Goal: Task Accomplishment & Management: Manage account settings

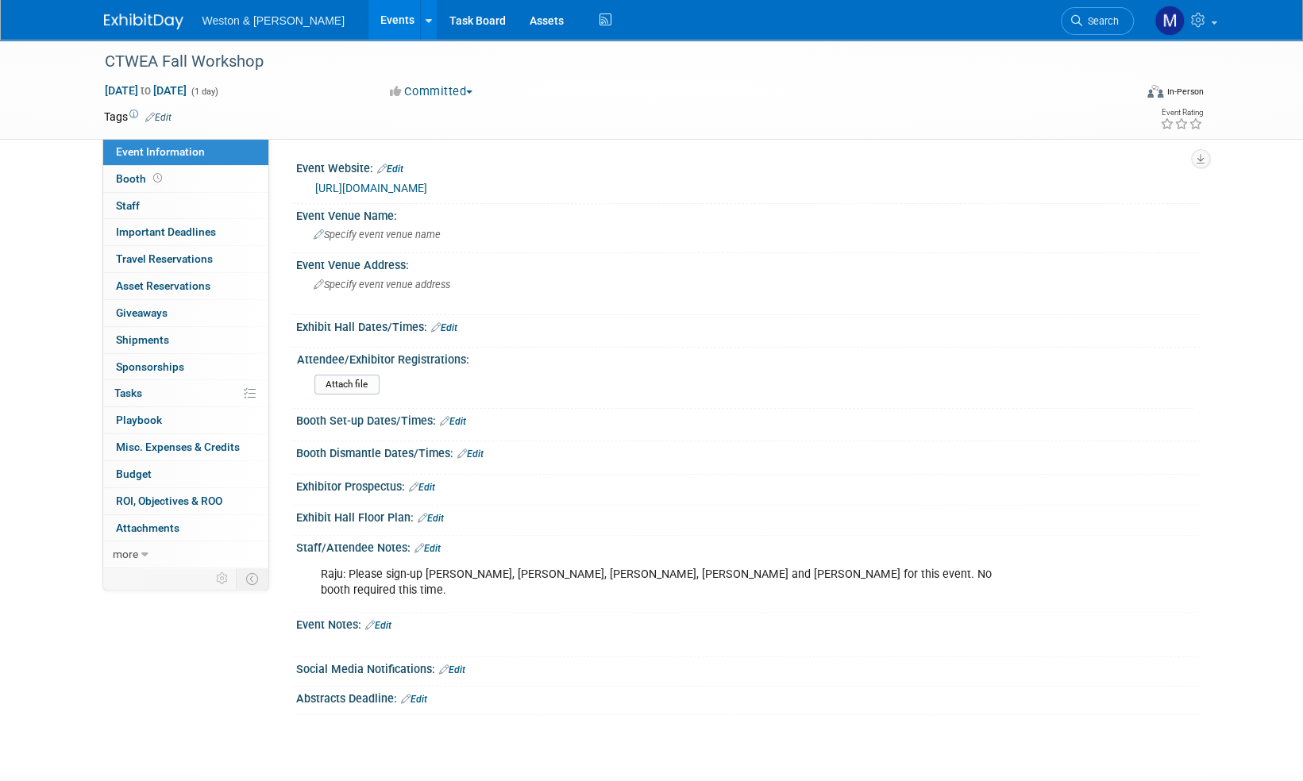
click at [152, 17] on img at bounding box center [143, 21] width 79 height 16
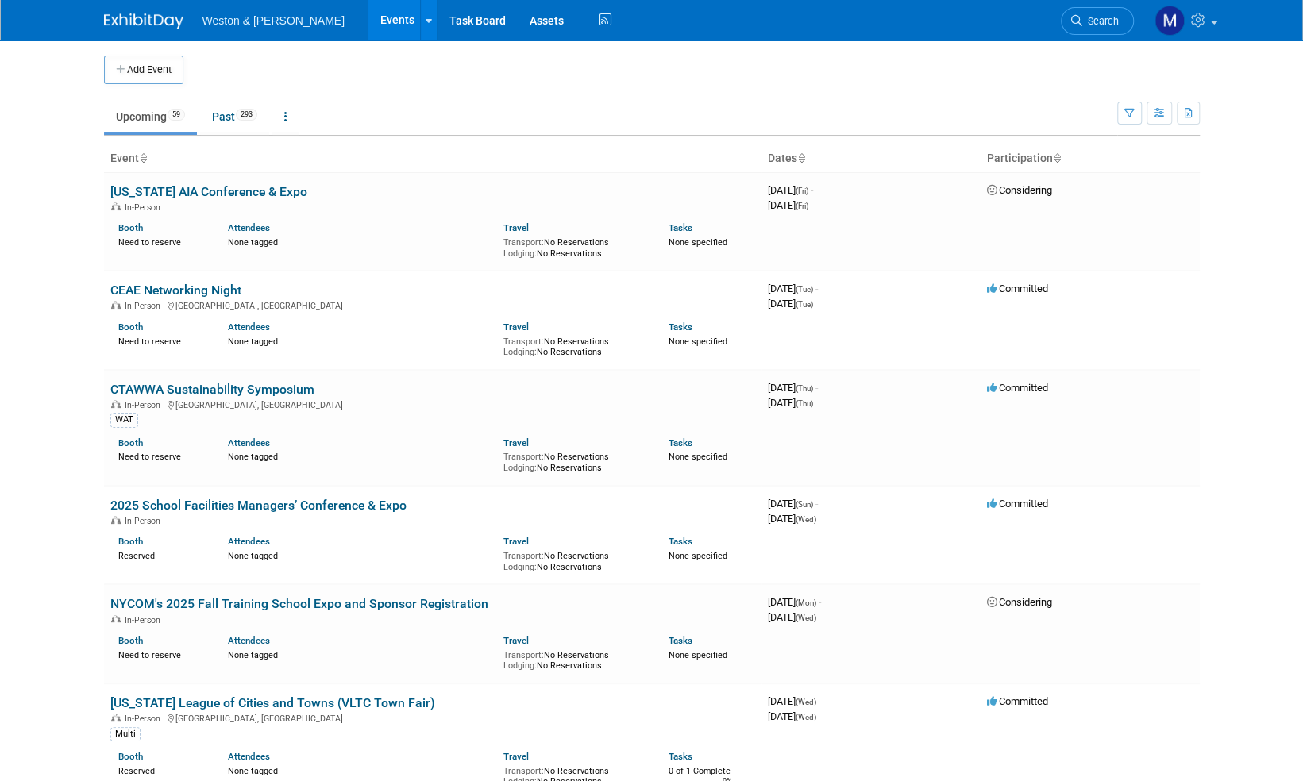
click at [1105, 24] on span "Search" at bounding box center [1100, 21] width 37 height 12
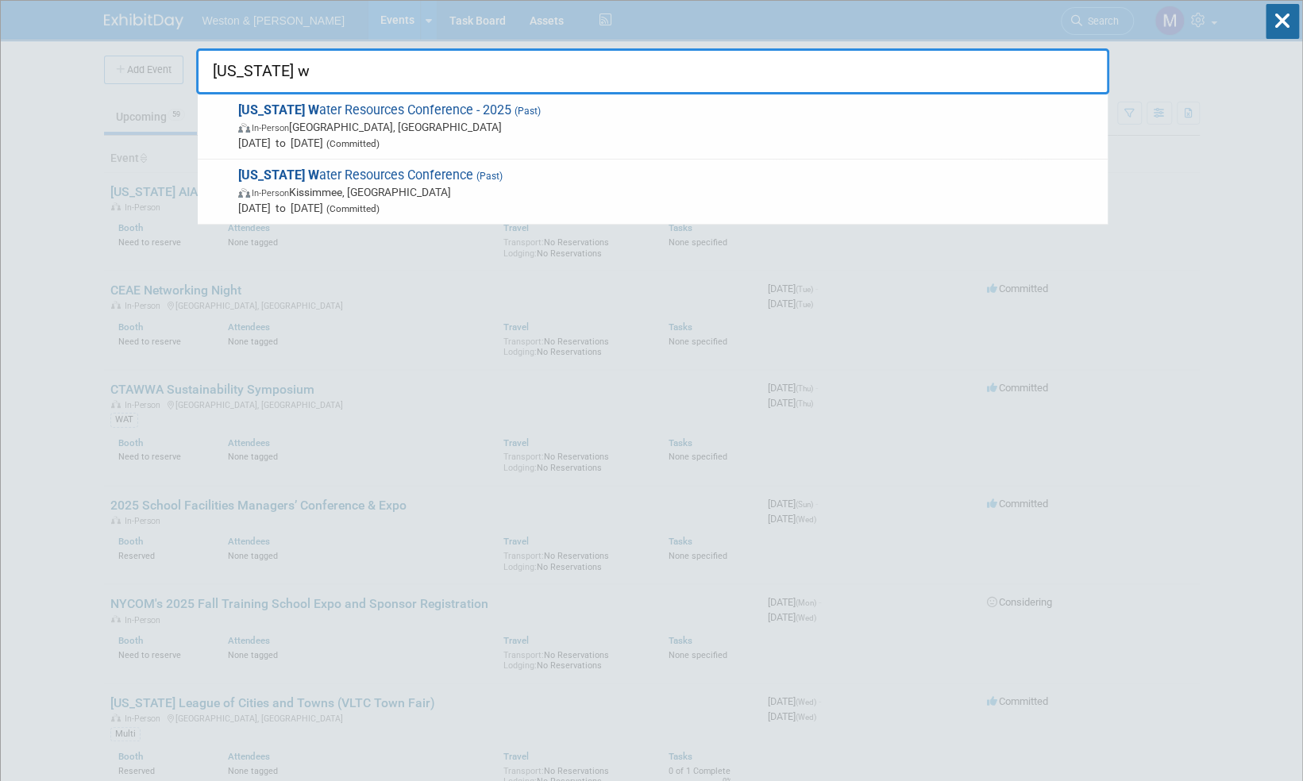
type input "[US_STATE] w"
click at [1282, 13] on icon at bounding box center [1282, 21] width 33 height 35
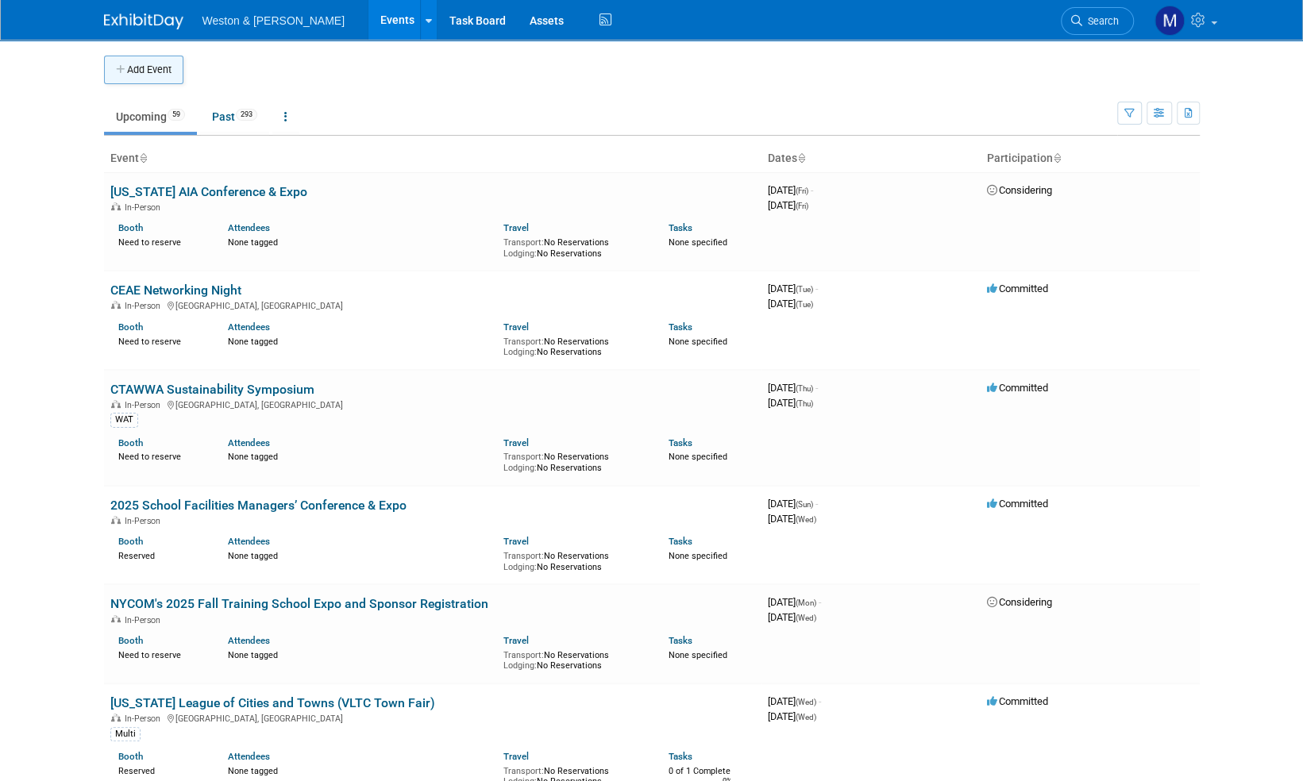
click at [157, 66] on button "Add Event" at bounding box center [143, 70] width 79 height 29
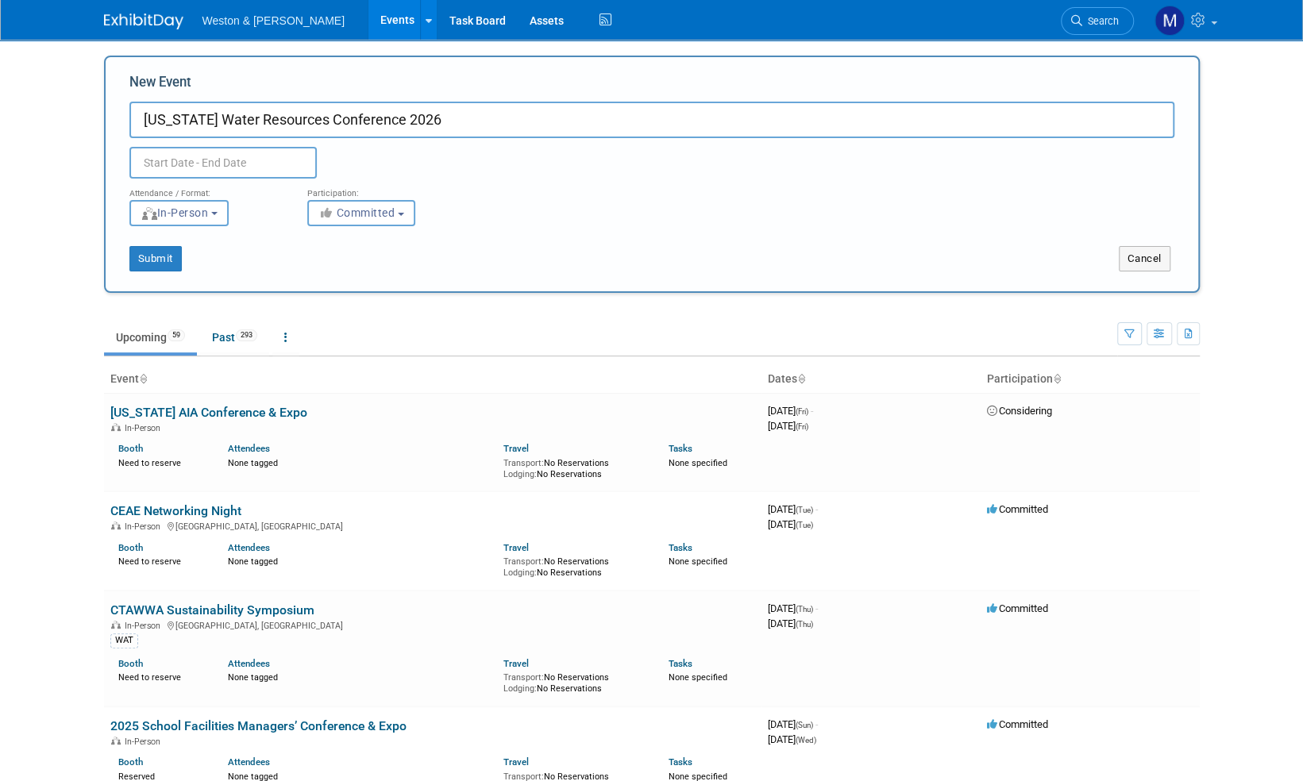
type input "[US_STATE] Water Resources Conference 2026"
click at [224, 156] on input "text" at bounding box center [222, 163] width 187 height 32
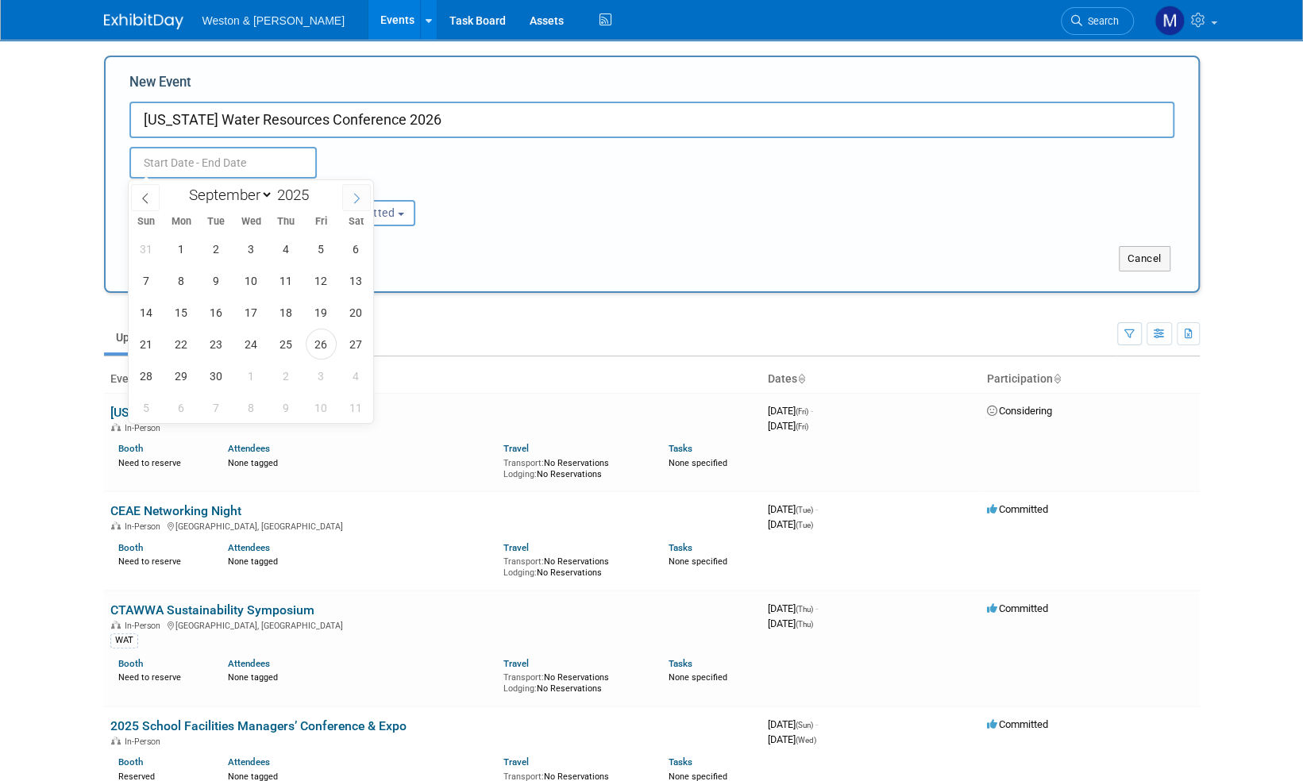
click at [360, 199] on icon at bounding box center [356, 198] width 11 height 11
click at [361, 199] on icon at bounding box center [356, 198] width 11 height 11
select select "11"
click at [361, 199] on icon at bounding box center [356, 198] width 11 height 11
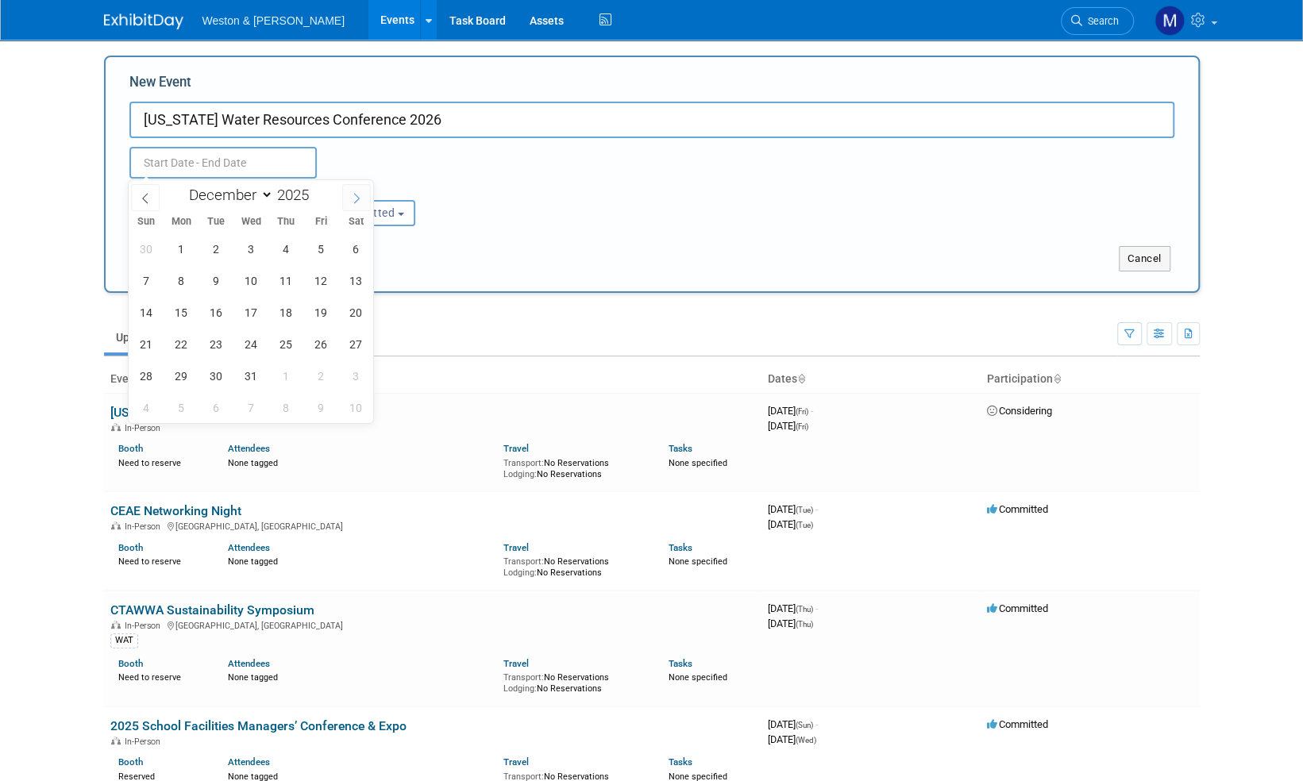
type input "2026"
click at [361, 199] on icon at bounding box center [356, 198] width 11 height 11
select select "3"
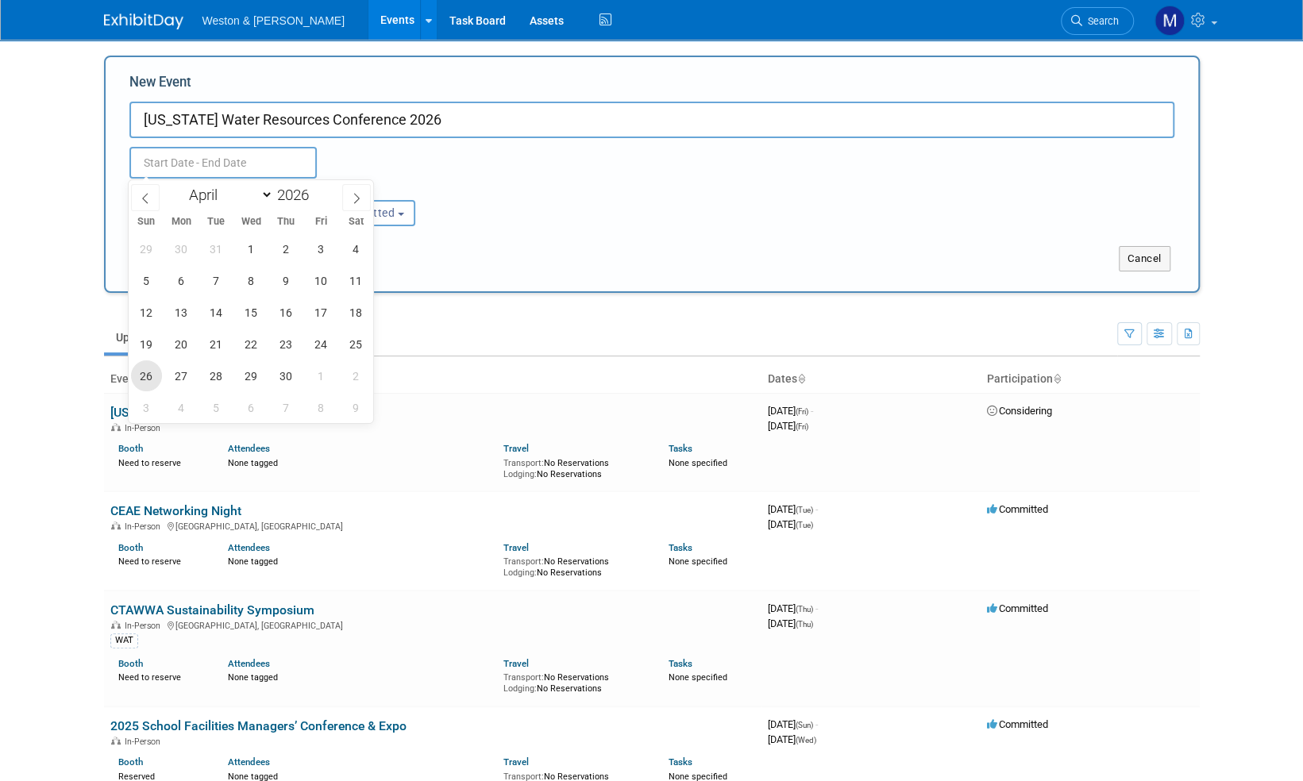
click at [146, 374] on span "26" at bounding box center [146, 376] width 31 height 31
click at [253, 374] on span "29" at bounding box center [251, 376] width 31 height 31
type input "[DATE] to [DATE]"
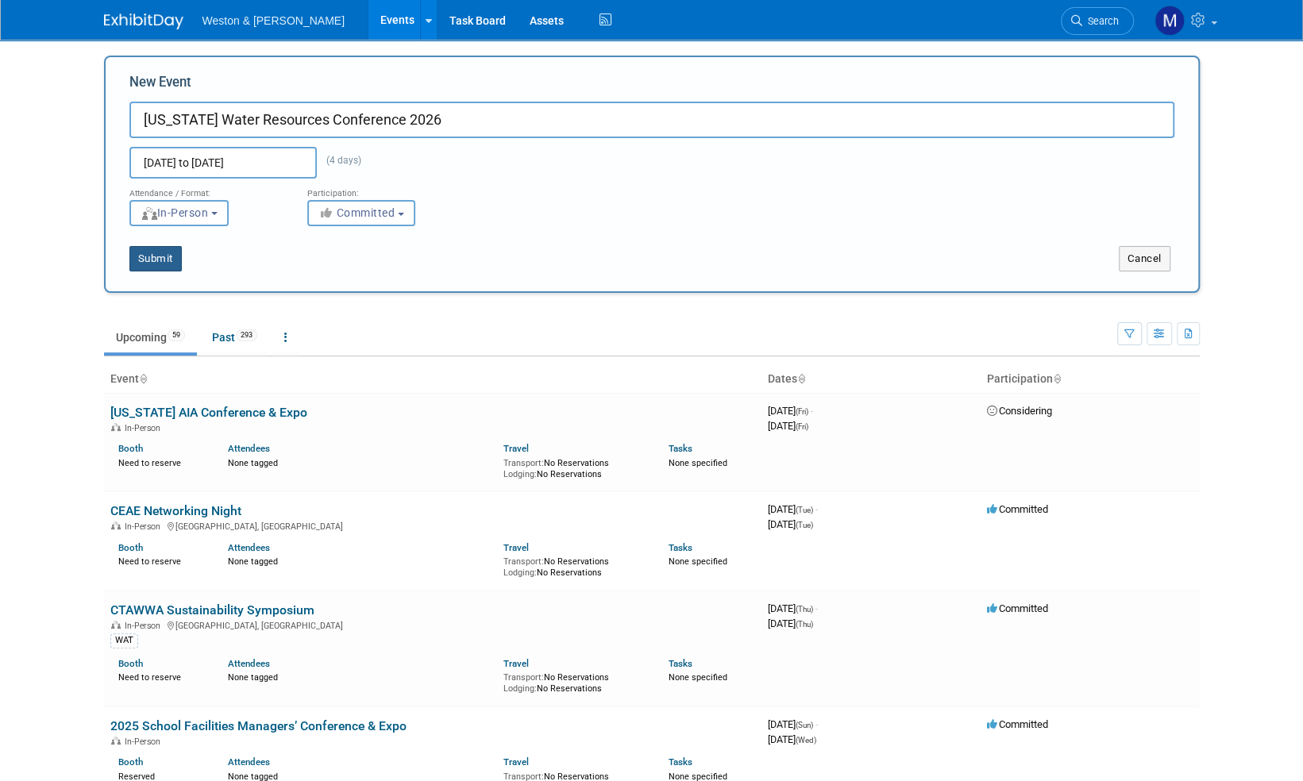
click at [160, 256] on button "Submit" at bounding box center [155, 258] width 52 height 25
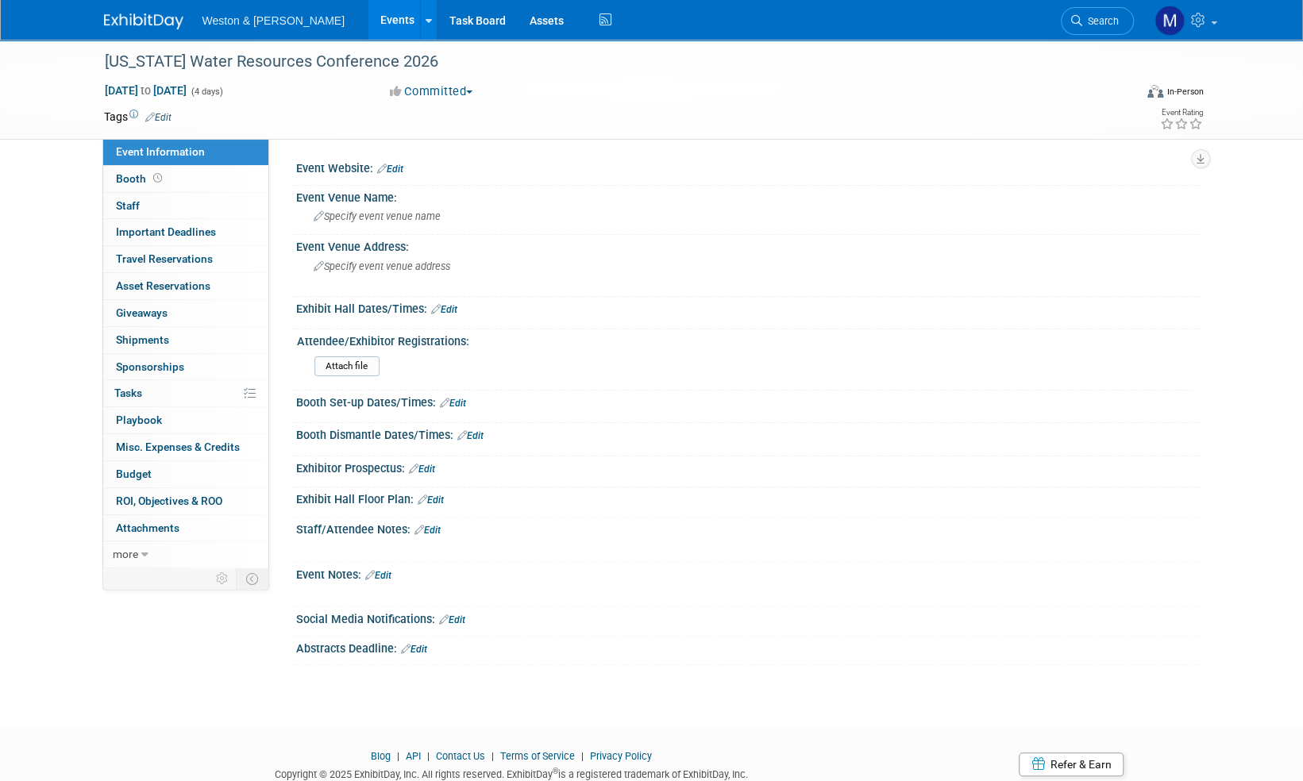
click at [165, 117] on link "Edit" at bounding box center [158, 117] width 26 height 11
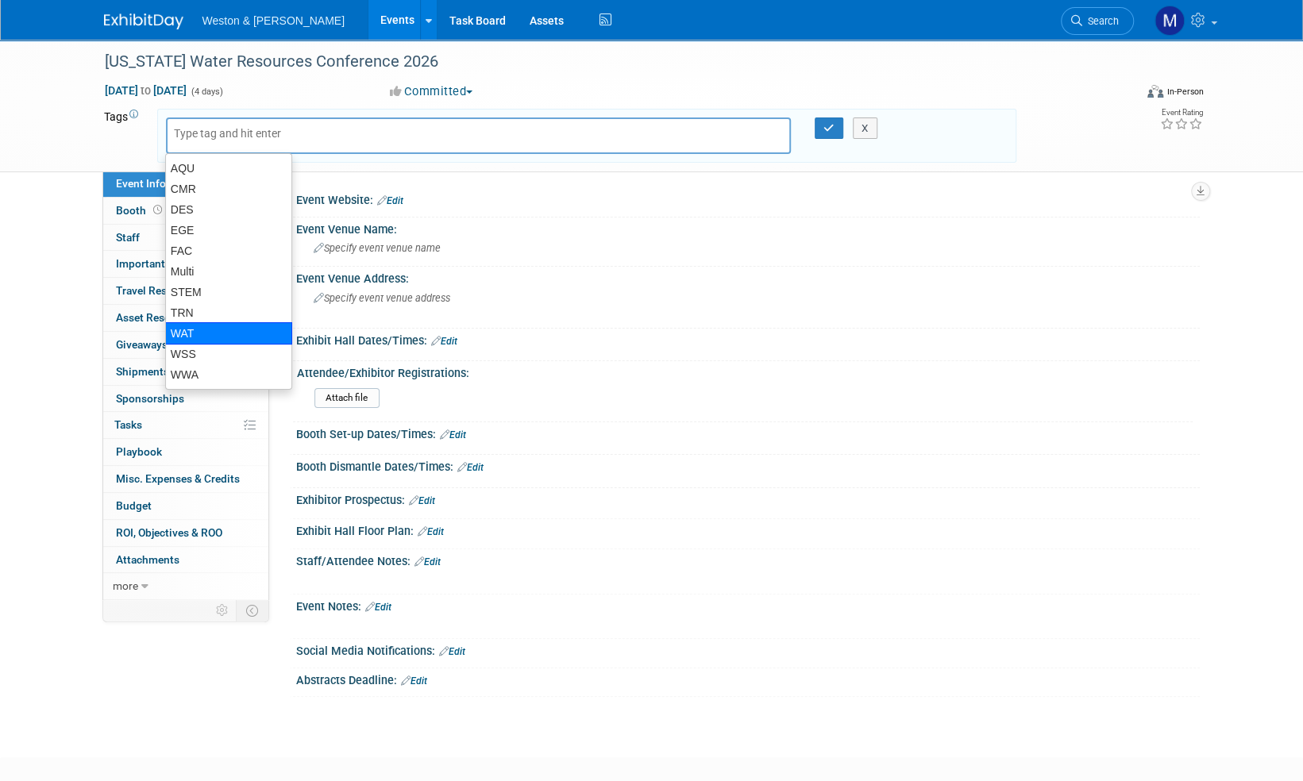
click at [188, 330] on div "WAT" at bounding box center [228, 333] width 127 height 22
type input "WAT"
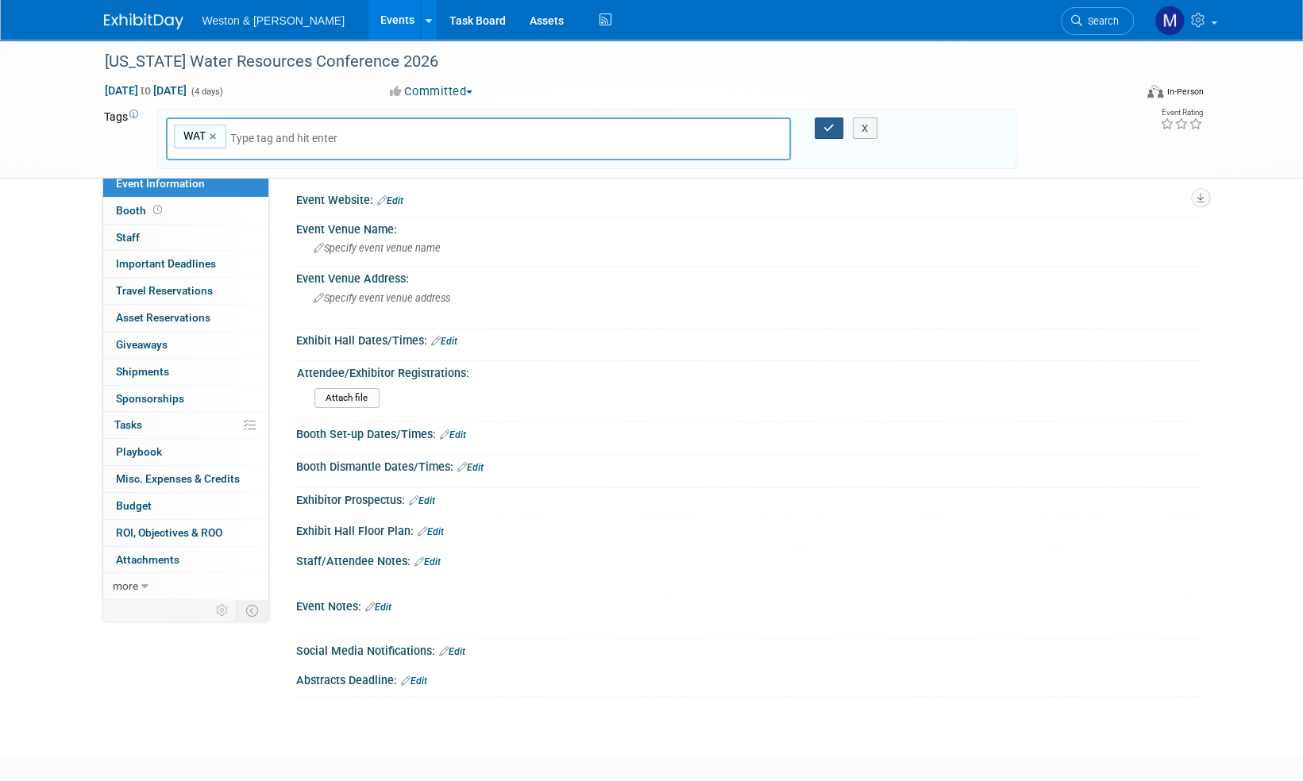
click at [828, 125] on icon "button" at bounding box center [828, 128] width 11 height 10
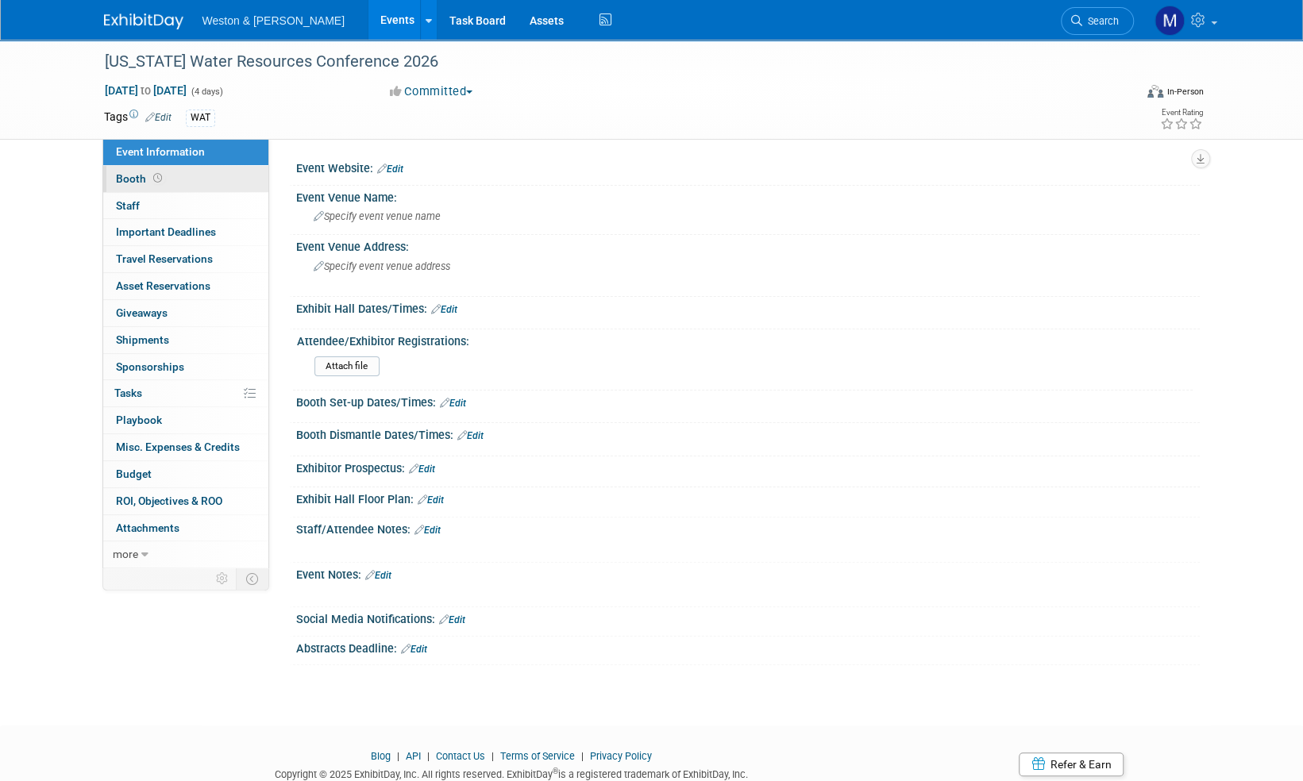
click at [136, 175] on span "Booth" at bounding box center [140, 178] width 49 height 13
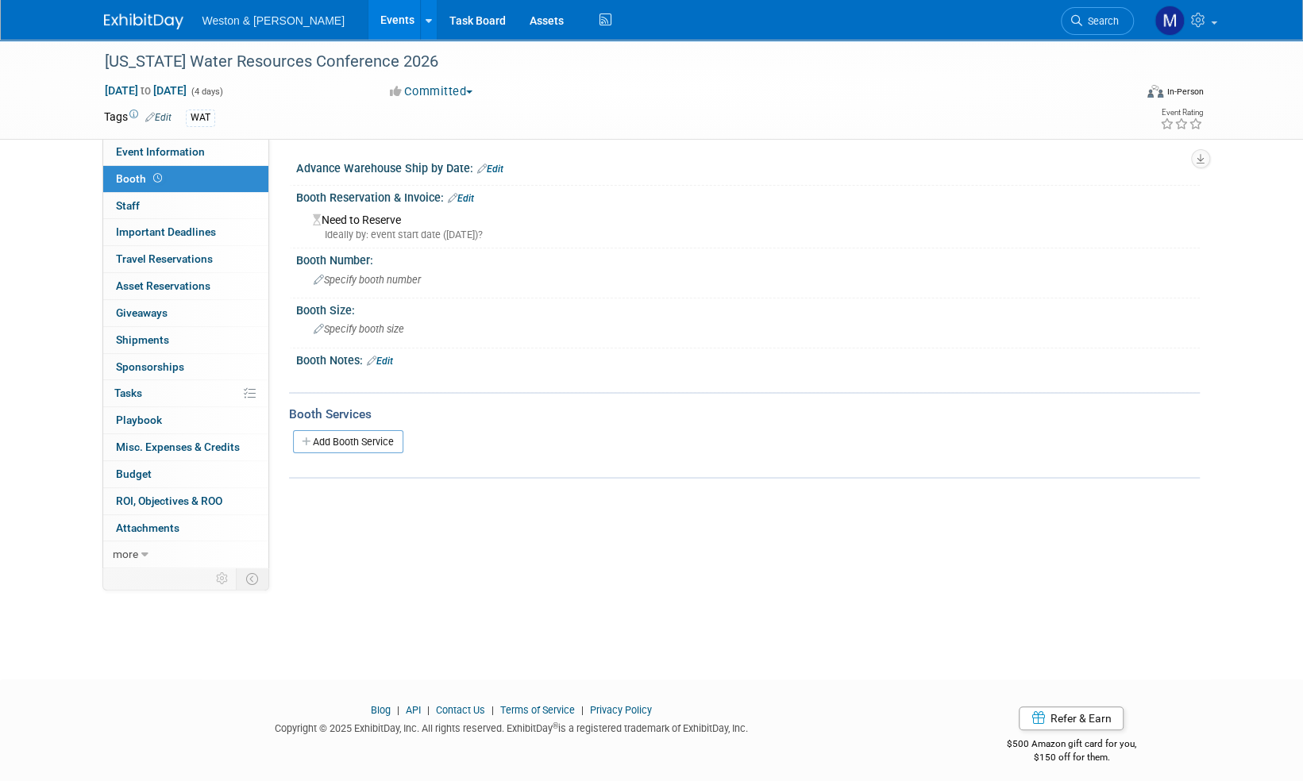
click at [474, 197] on link "Edit" at bounding box center [461, 198] width 26 height 11
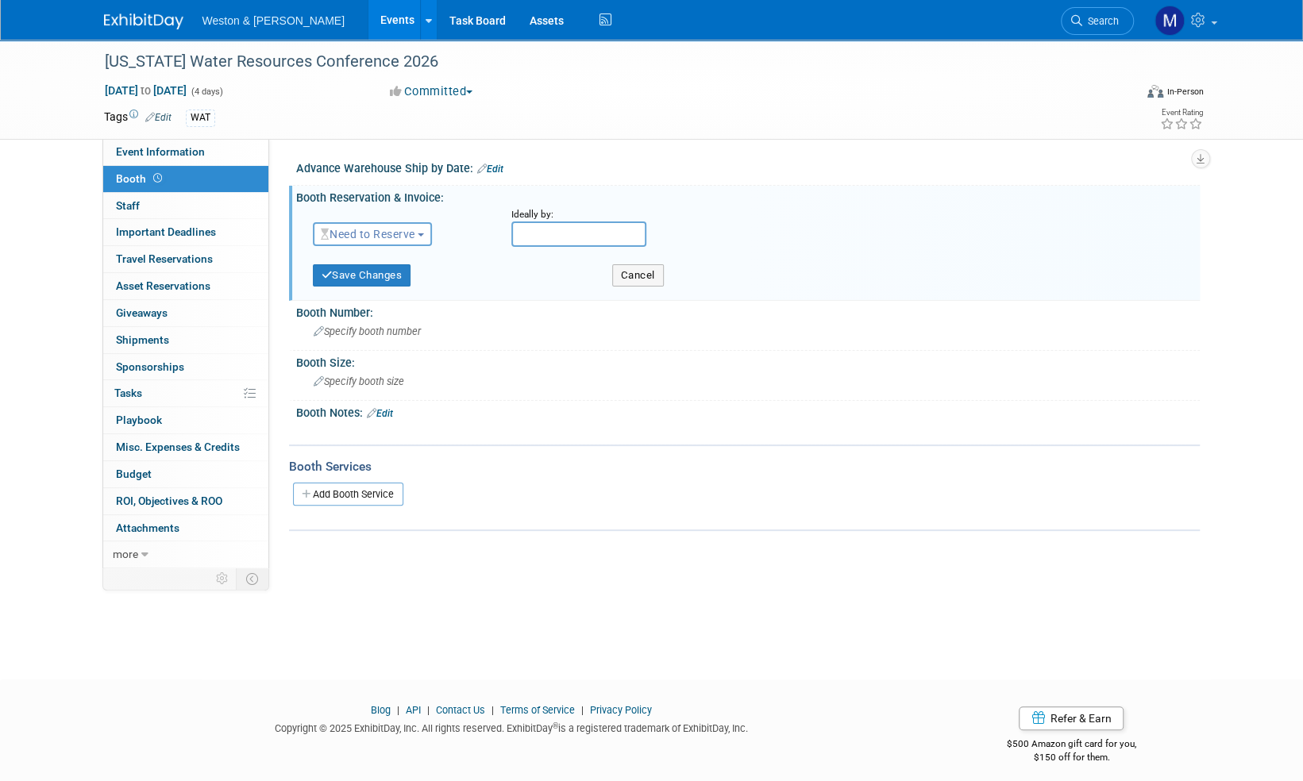
click at [424, 235] on span "button" at bounding box center [421, 234] width 6 height 3
click at [376, 283] on link "Reserved" at bounding box center [399, 283] width 170 height 22
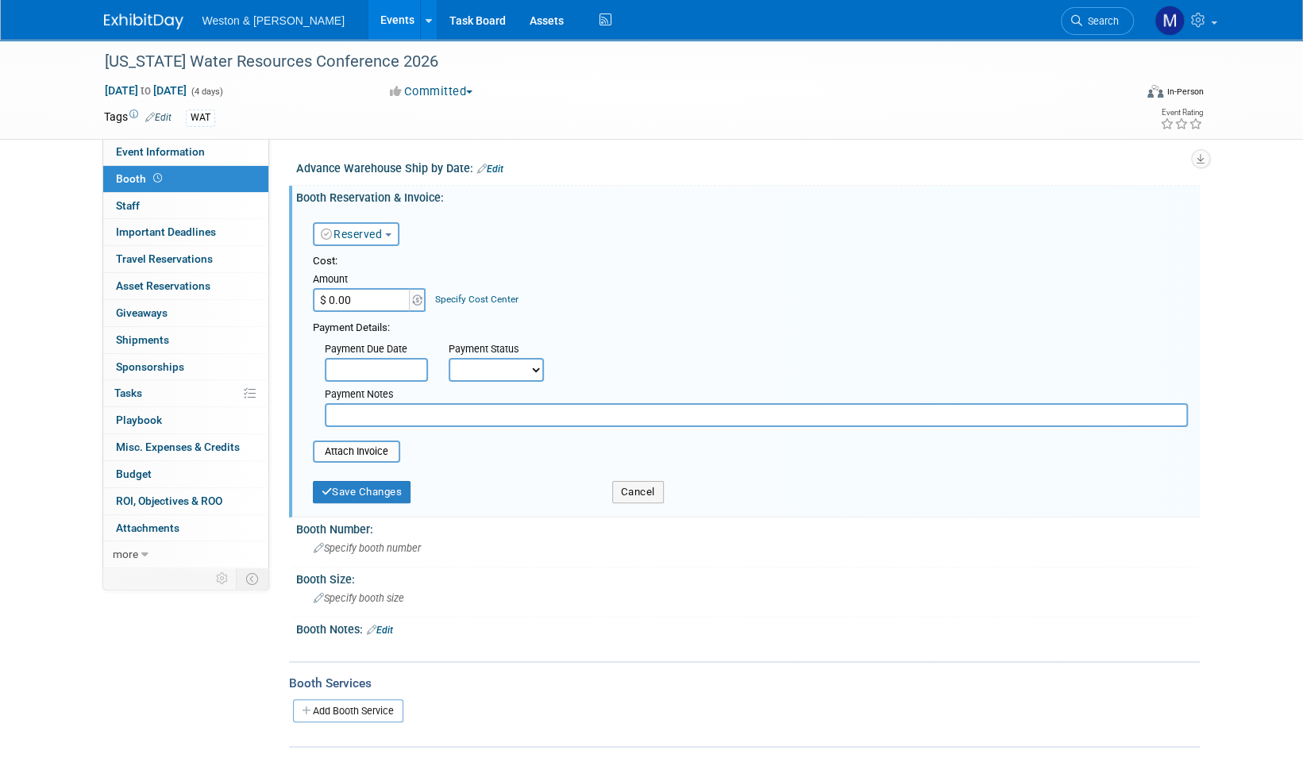
click at [361, 302] on input "$ 0.00" at bounding box center [362, 300] width 99 height 24
paste input "5,35"
type input "$ 5,350.00"
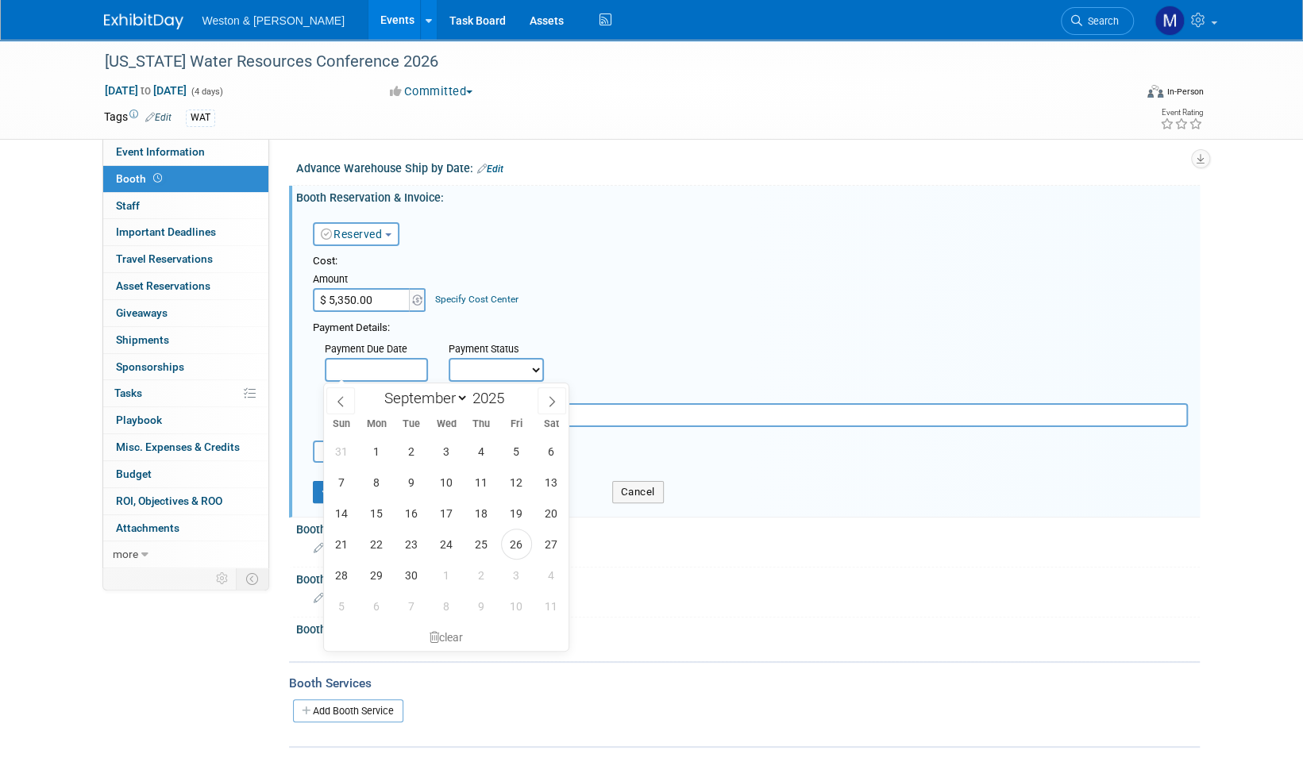
click at [406, 368] on input "text" at bounding box center [376, 370] width 103 height 24
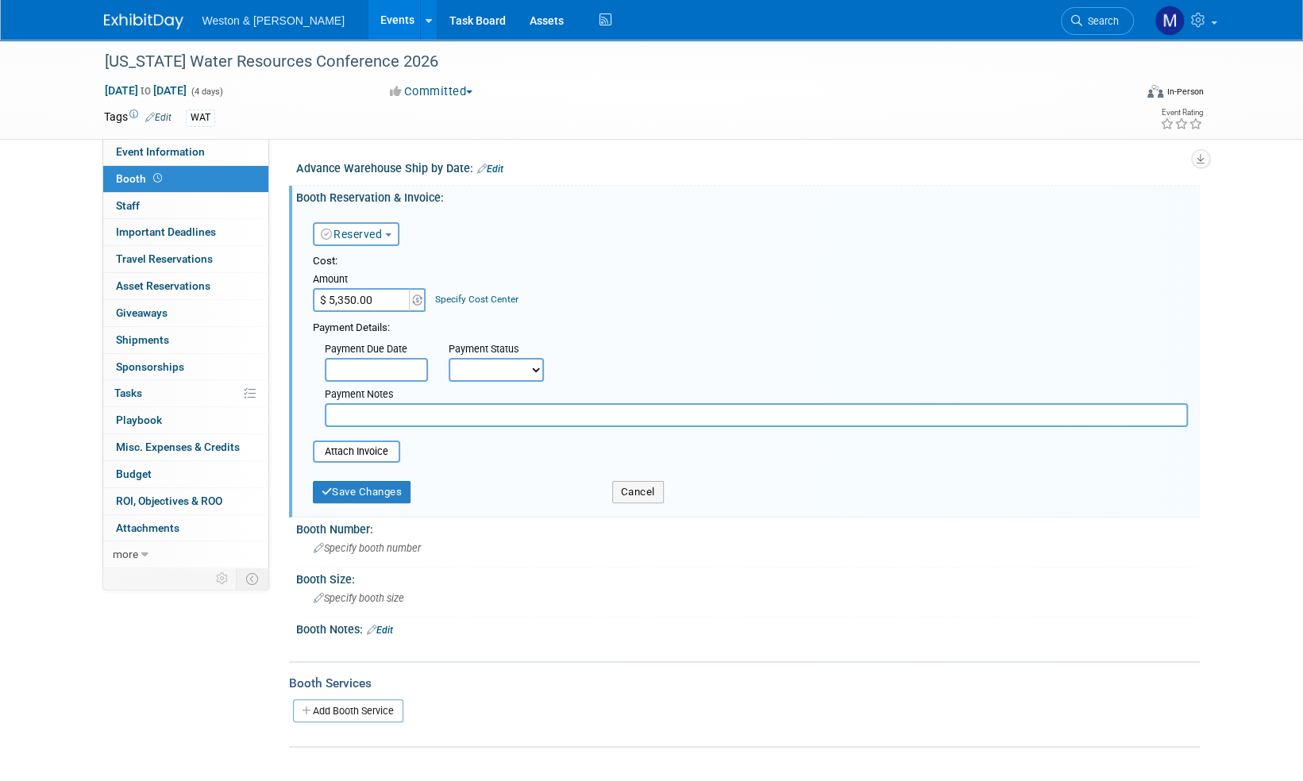
click at [535, 370] on select "Not Paid Yet Partially Paid Paid in Full" at bounding box center [496, 370] width 95 height 24
select select "1"
click at [449, 358] on select "Not Paid Yet Partially Paid Paid in Full" at bounding box center [496, 370] width 95 height 24
click at [367, 452] on input "file" at bounding box center [304, 451] width 189 height 19
click at [364, 449] on input "file" at bounding box center [304, 451] width 189 height 19
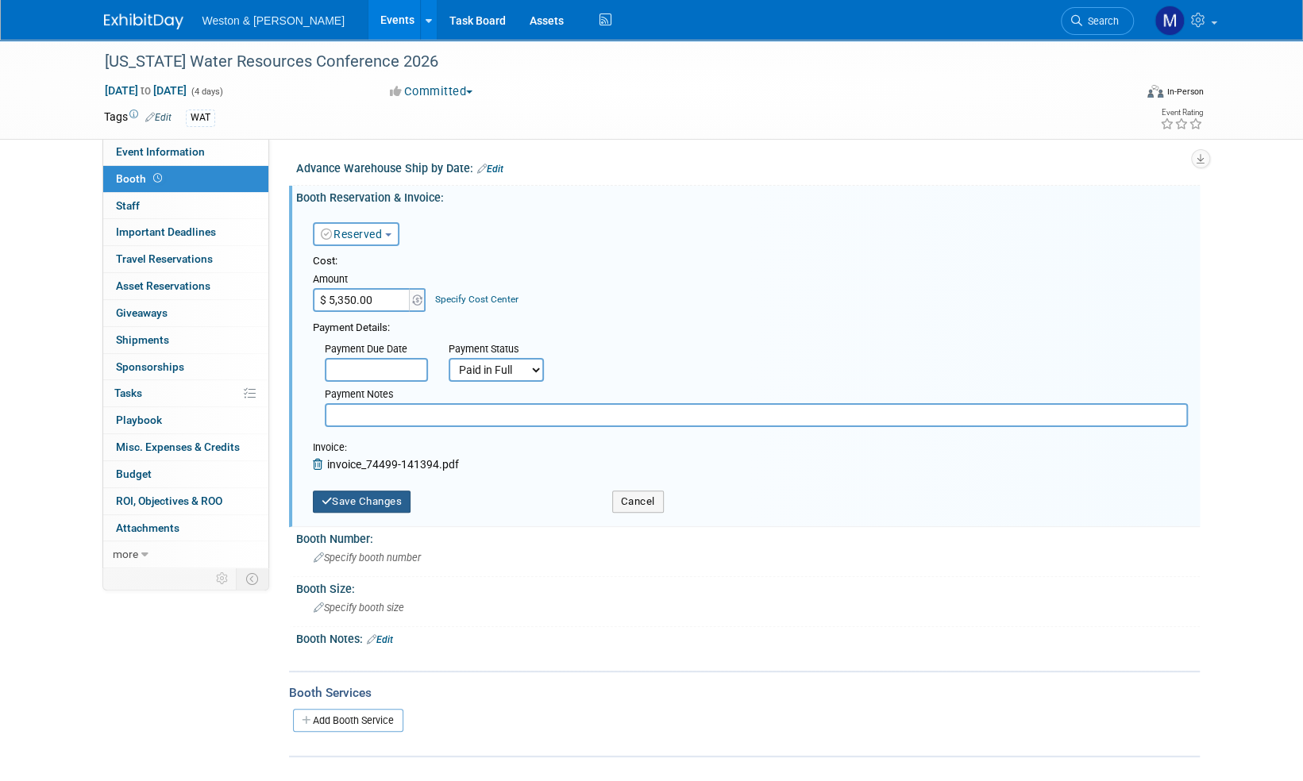
click at [377, 497] on button "Save Changes" at bounding box center [362, 502] width 98 height 22
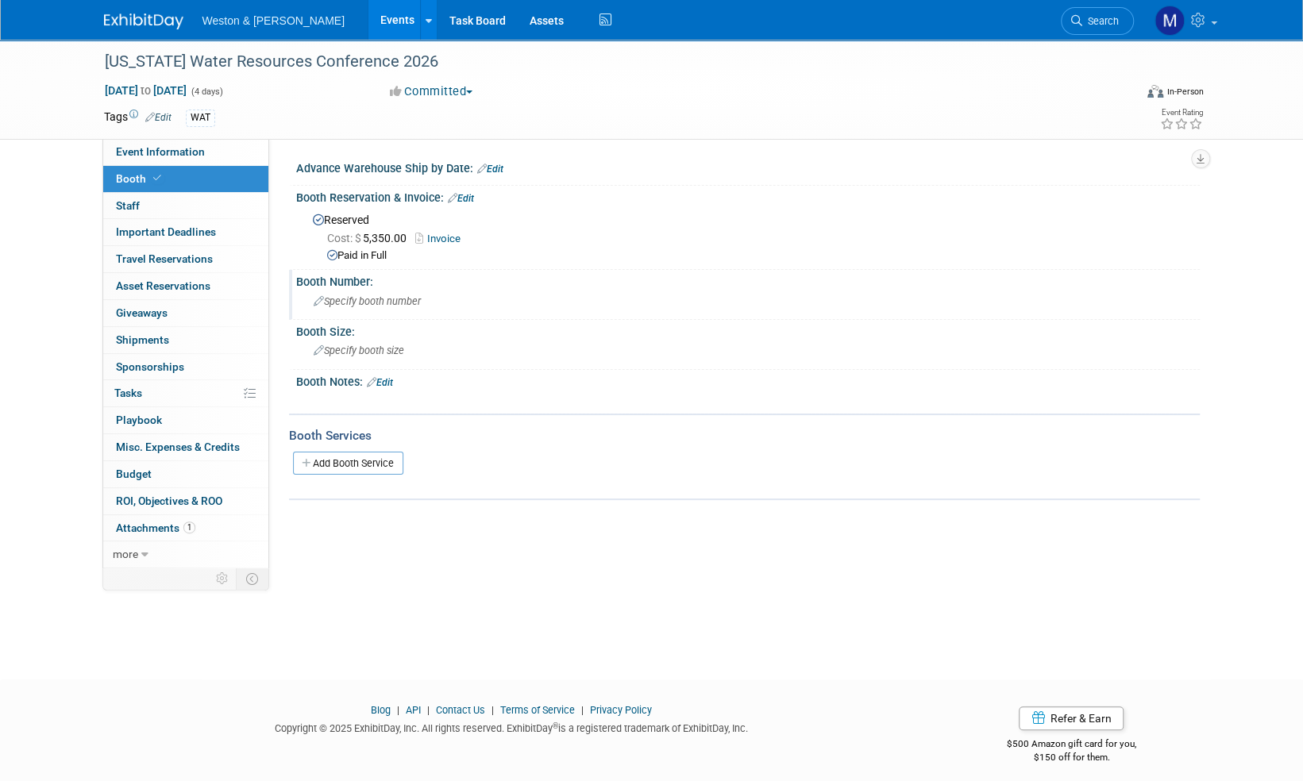
click at [362, 297] on span "Specify booth number" at bounding box center [367, 301] width 107 height 12
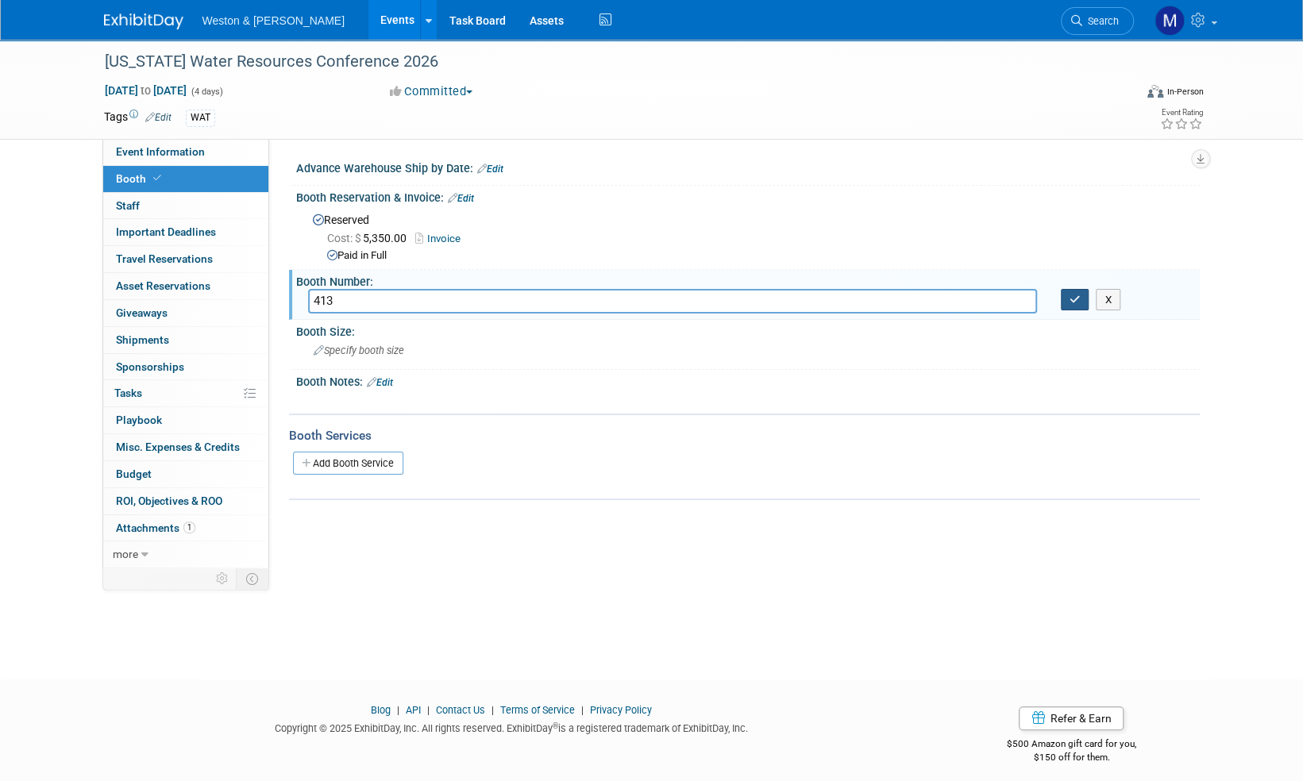
type input "413"
click at [1075, 297] on icon "button" at bounding box center [1075, 300] width 11 height 10
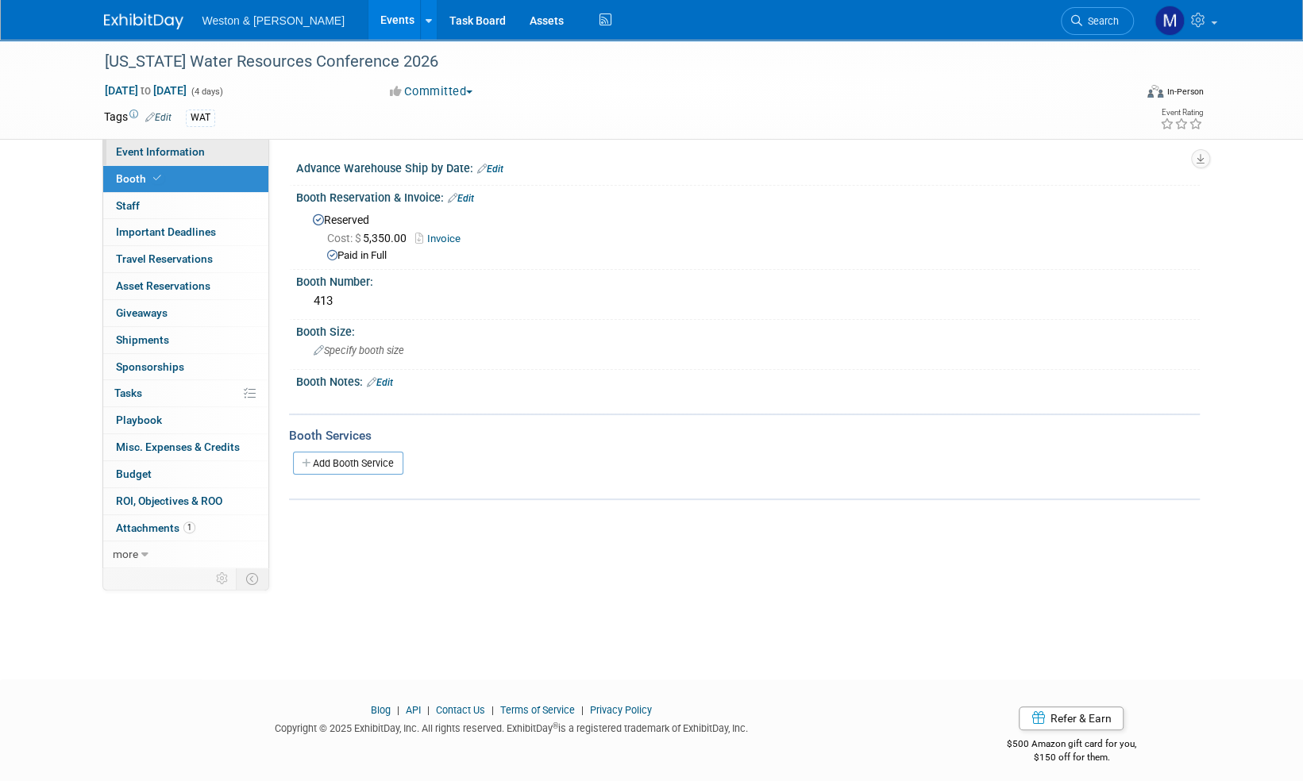
click at [184, 152] on span "Event Information" at bounding box center [160, 151] width 89 height 13
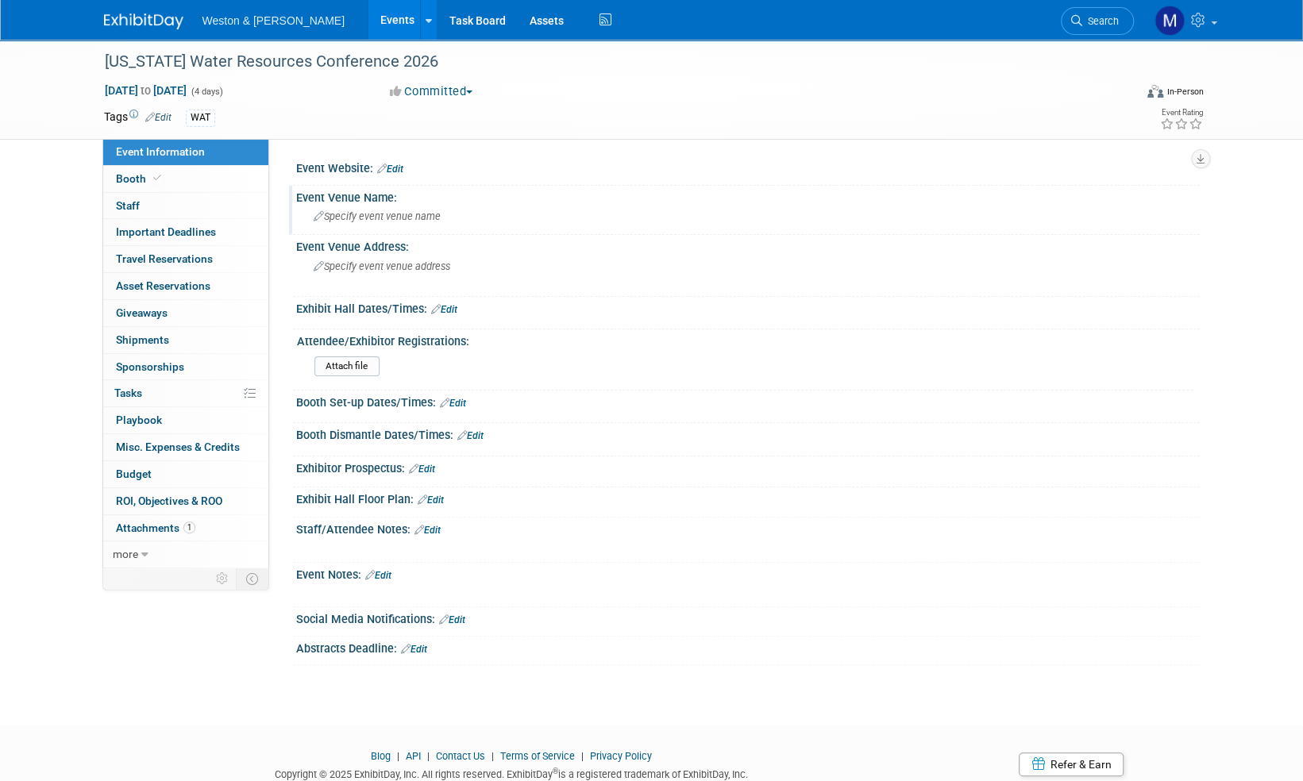
click at [386, 218] on span "Specify event venue name" at bounding box center [377, 216] width 127 height 12
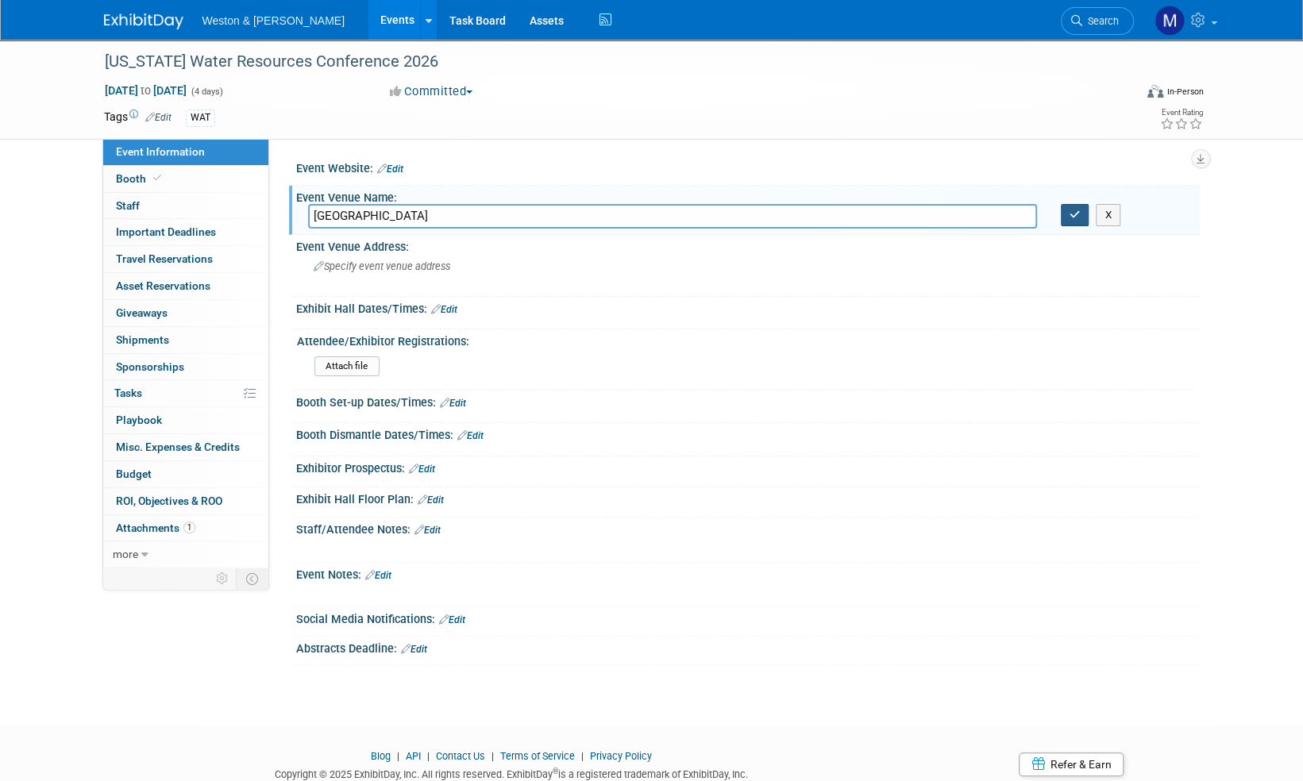
type input "Ocean Center"
click at [1078, 218] on icon "button" at bounding box center [1075, 215] width 11 height 10
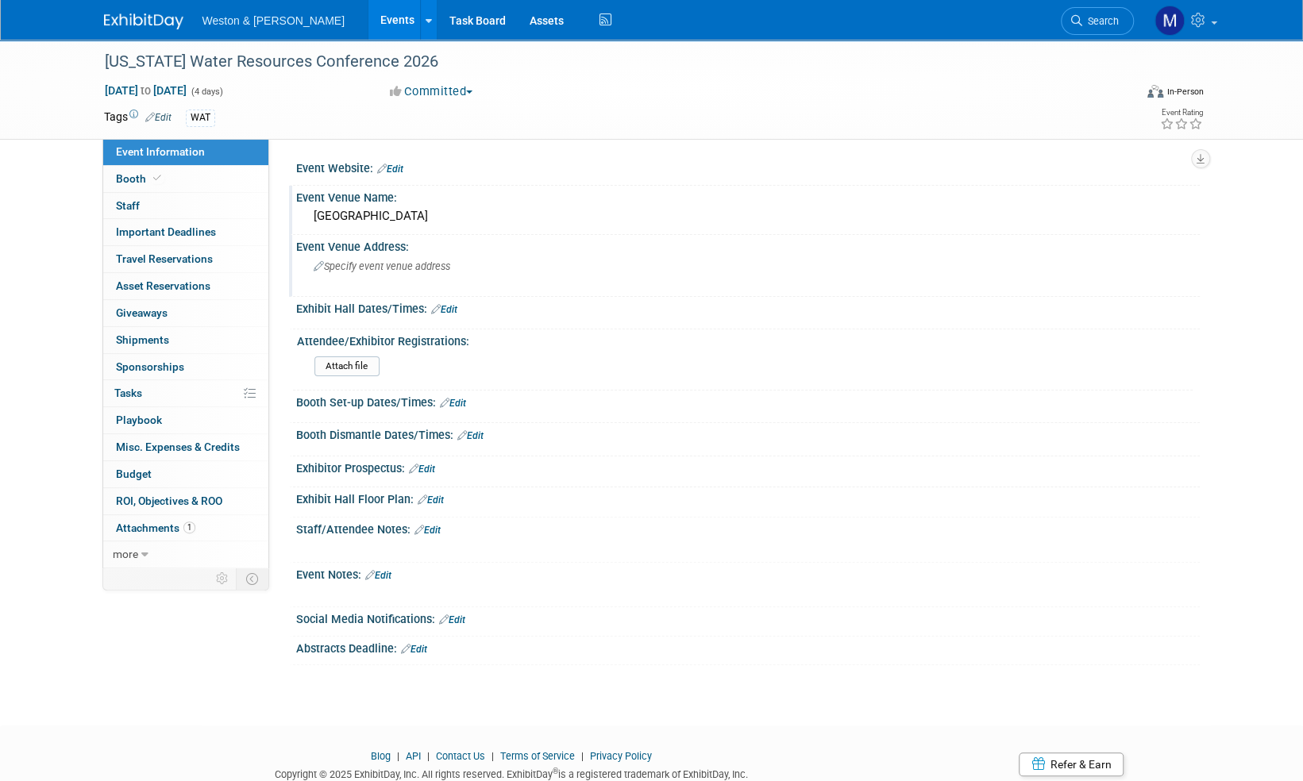
click at [357, 269] on span "Specify event venue address" at bounding box center [382, 266] width 137 height 12
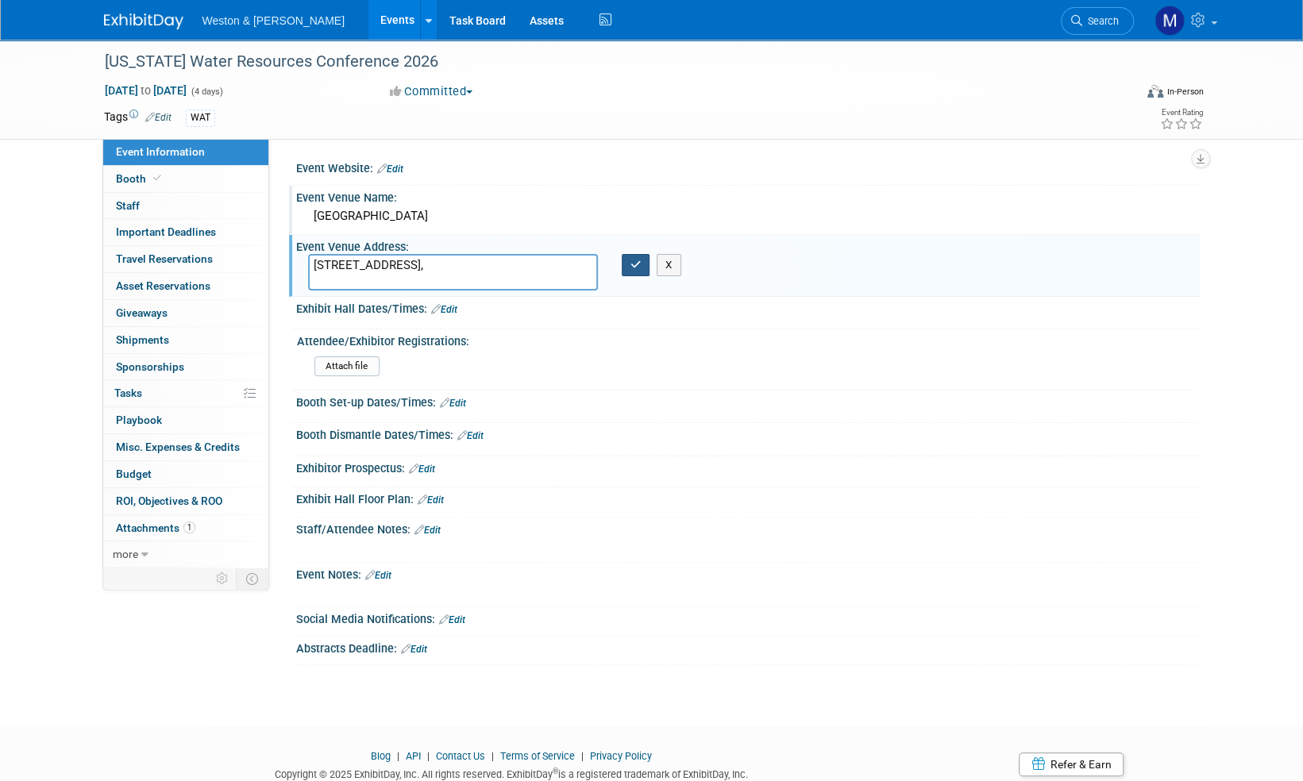
type textarea "101 N Atlantic Ave, Daytona Beach, FL, 32118,"
click at [643, 262] on button "button" at bounding box center [636, 265] width 29 height 22
